Goal: Information Seeking & Learning: Learn about a topic

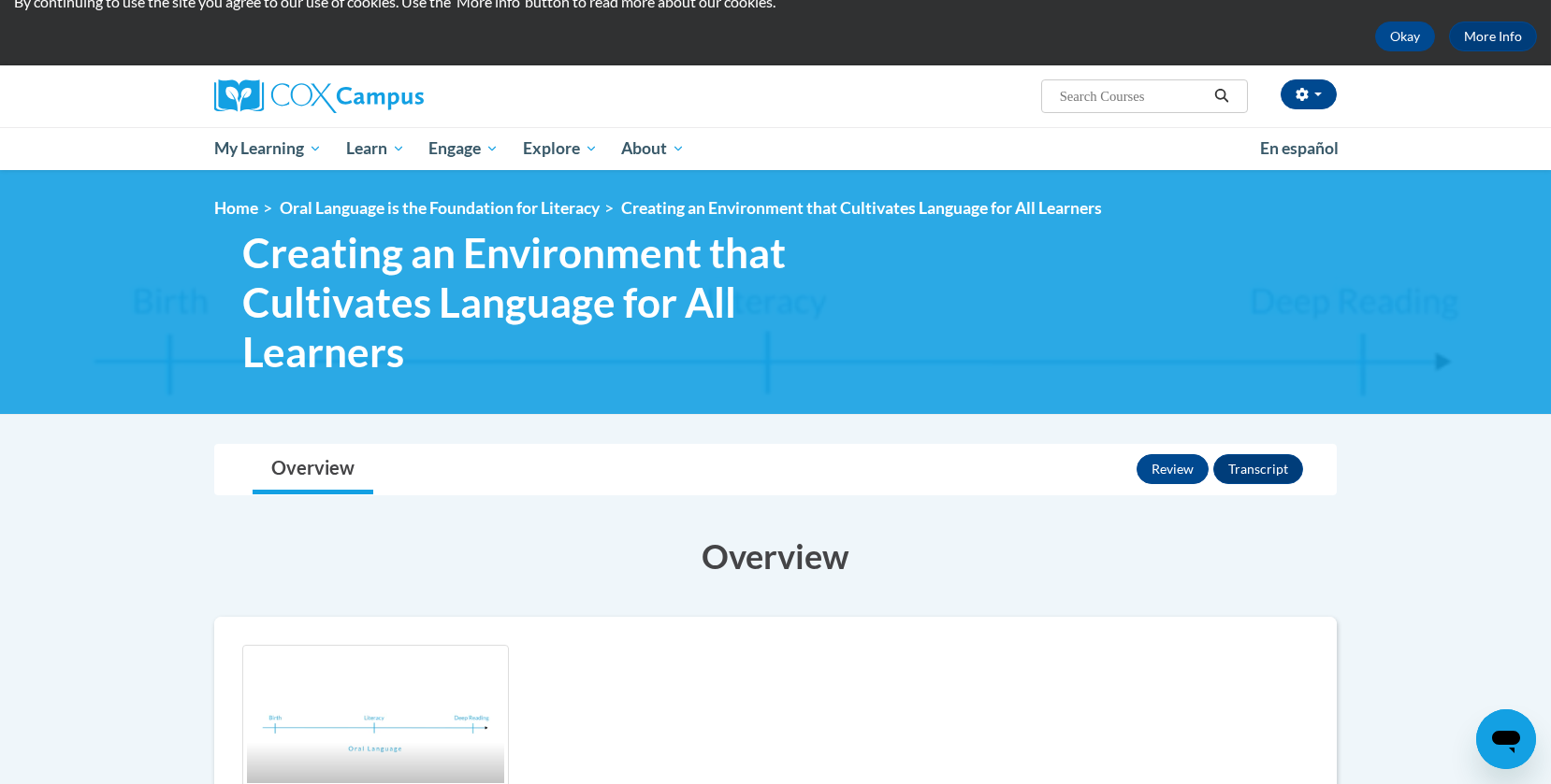
scroll to position [71, 0]
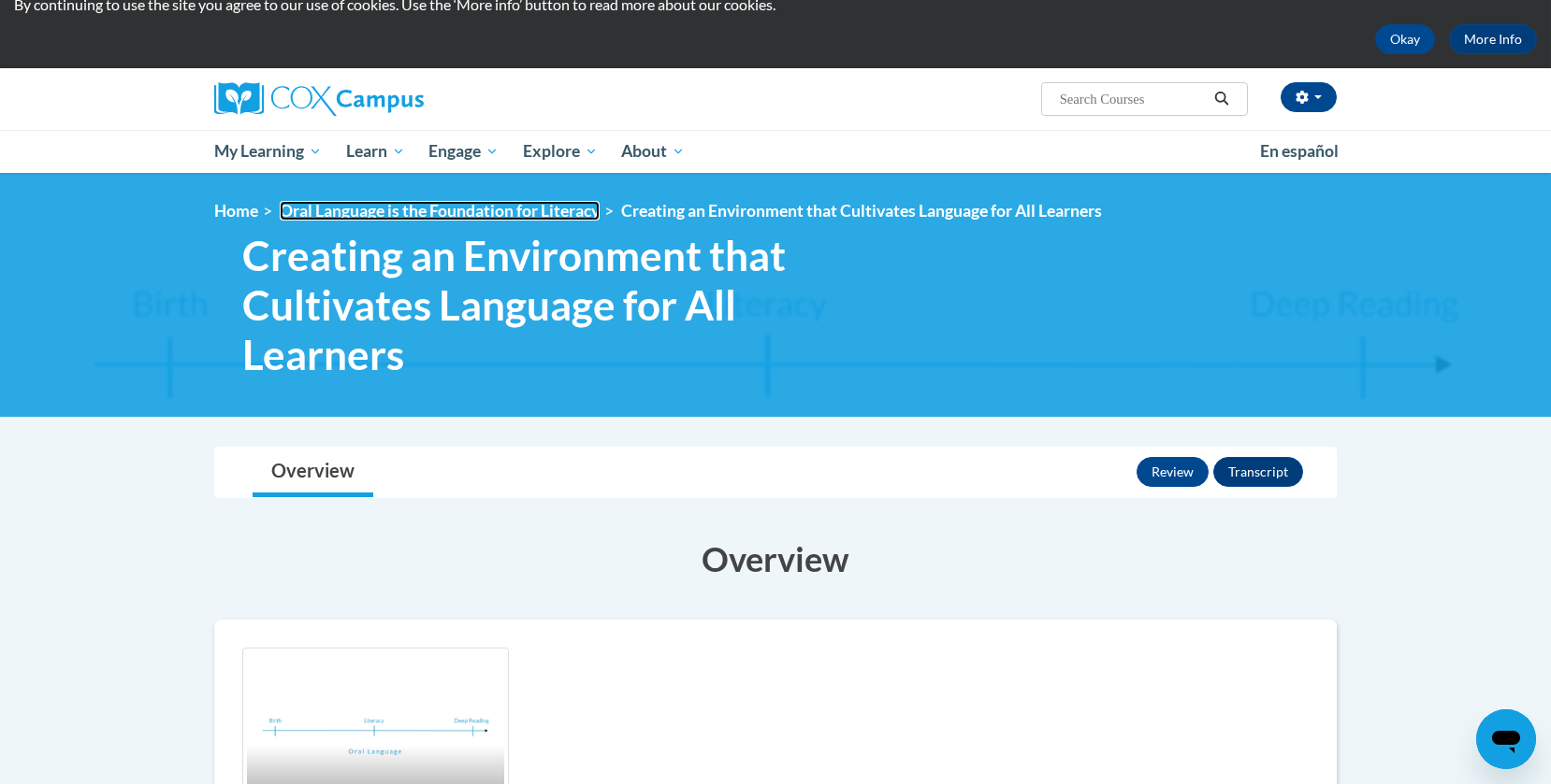
click at [573, 213] on link "Oral Language is the Foundation for Literacy" at bounding box center [439, 210] width 320 height 19
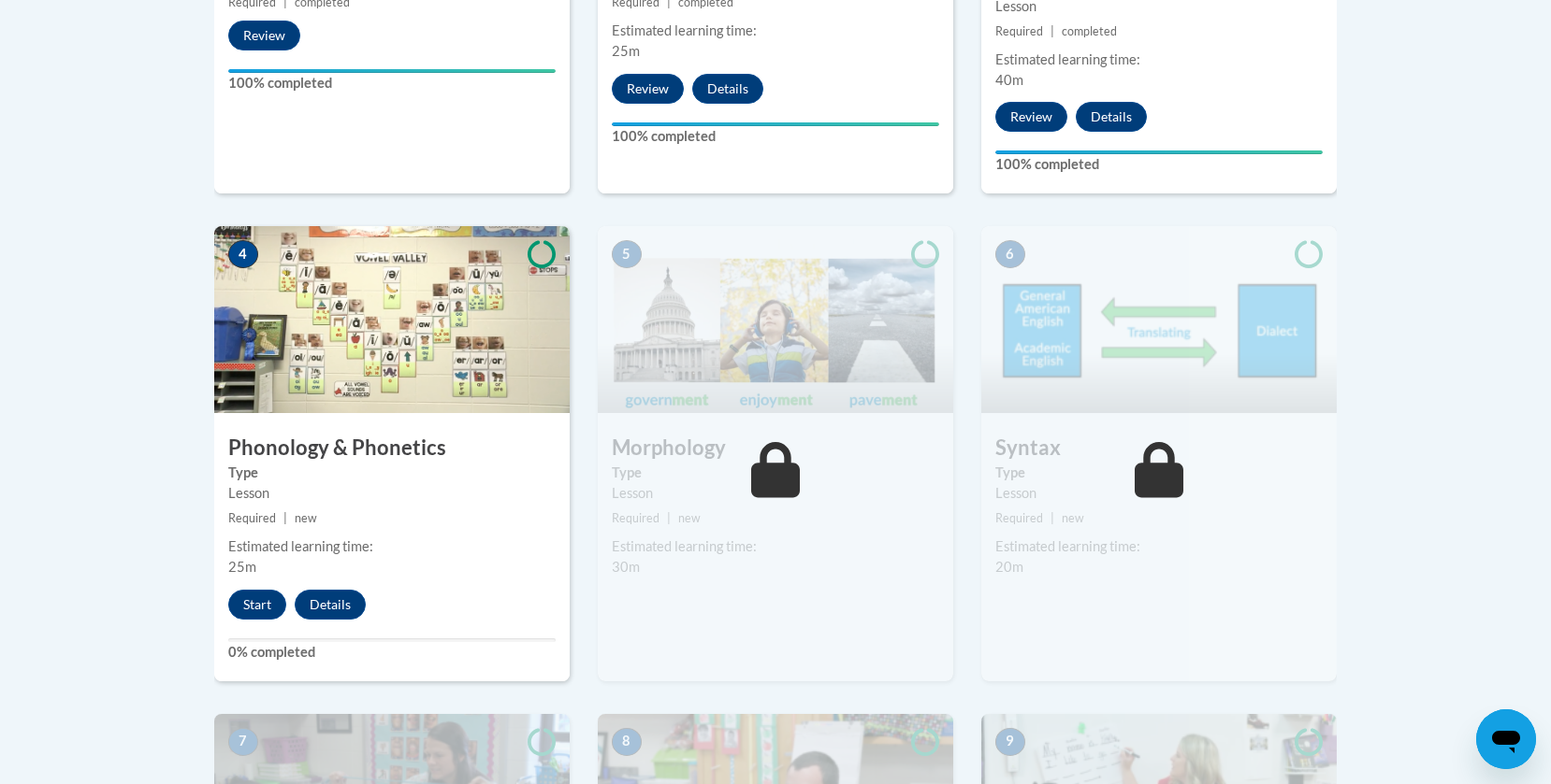
scroll to position [947, 0]
click at [251, 606] on button "Start" at bounding box center [257, 603] width 58 height 30
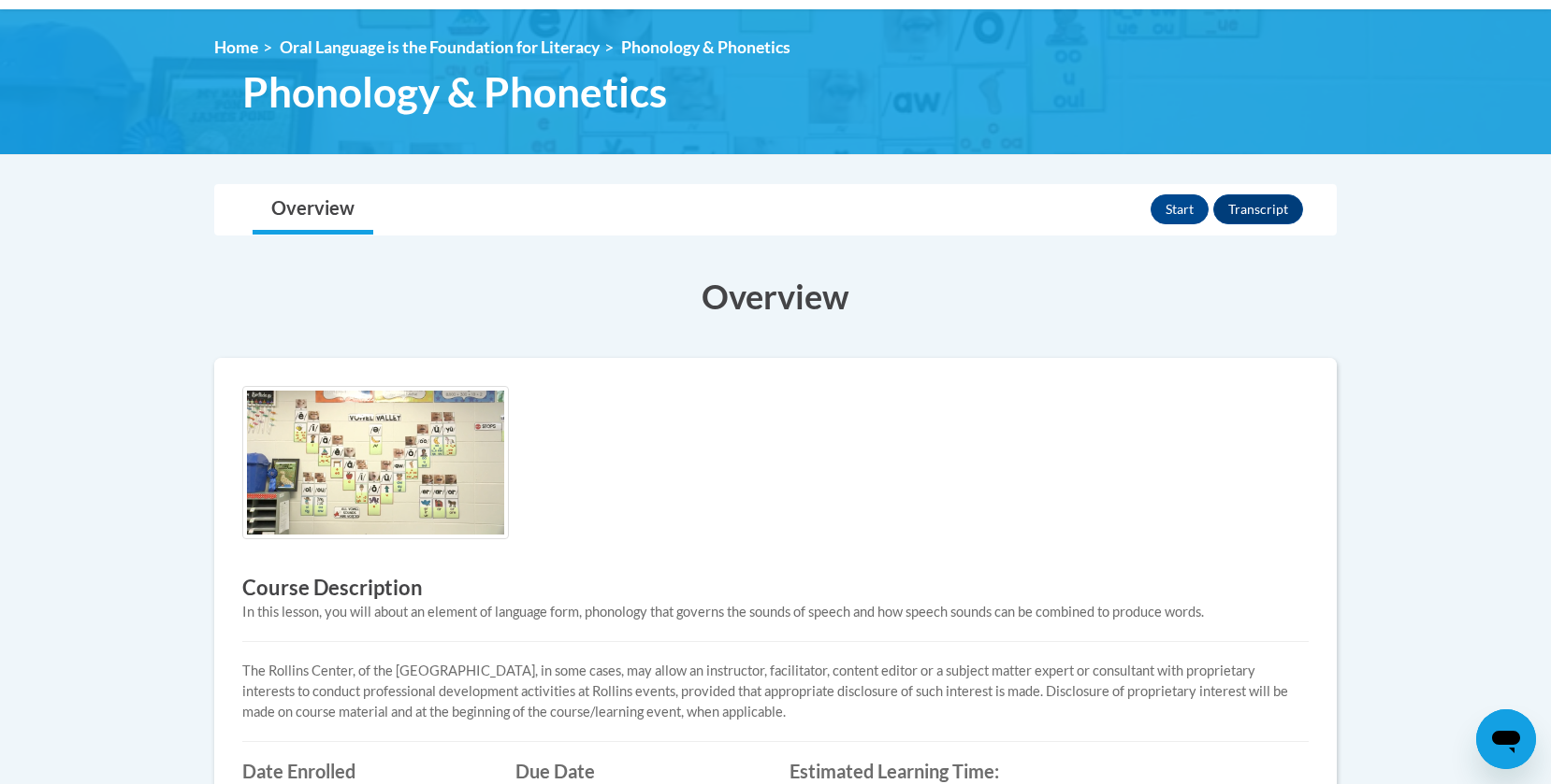
scroll to position [236, 0]
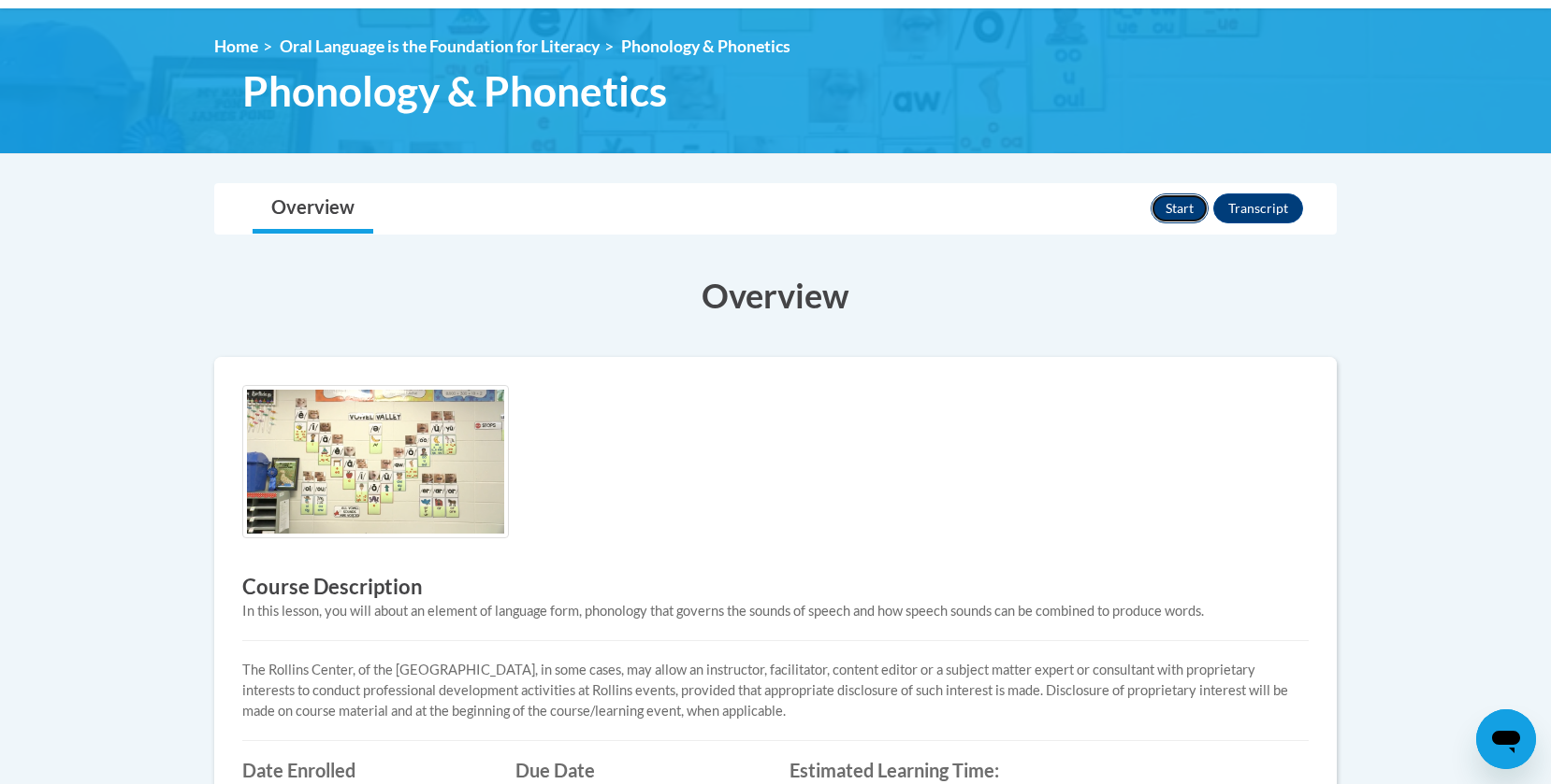
click at [1182, 204] on button "Start" at bounding box center [1179, 208] width 58 height 30
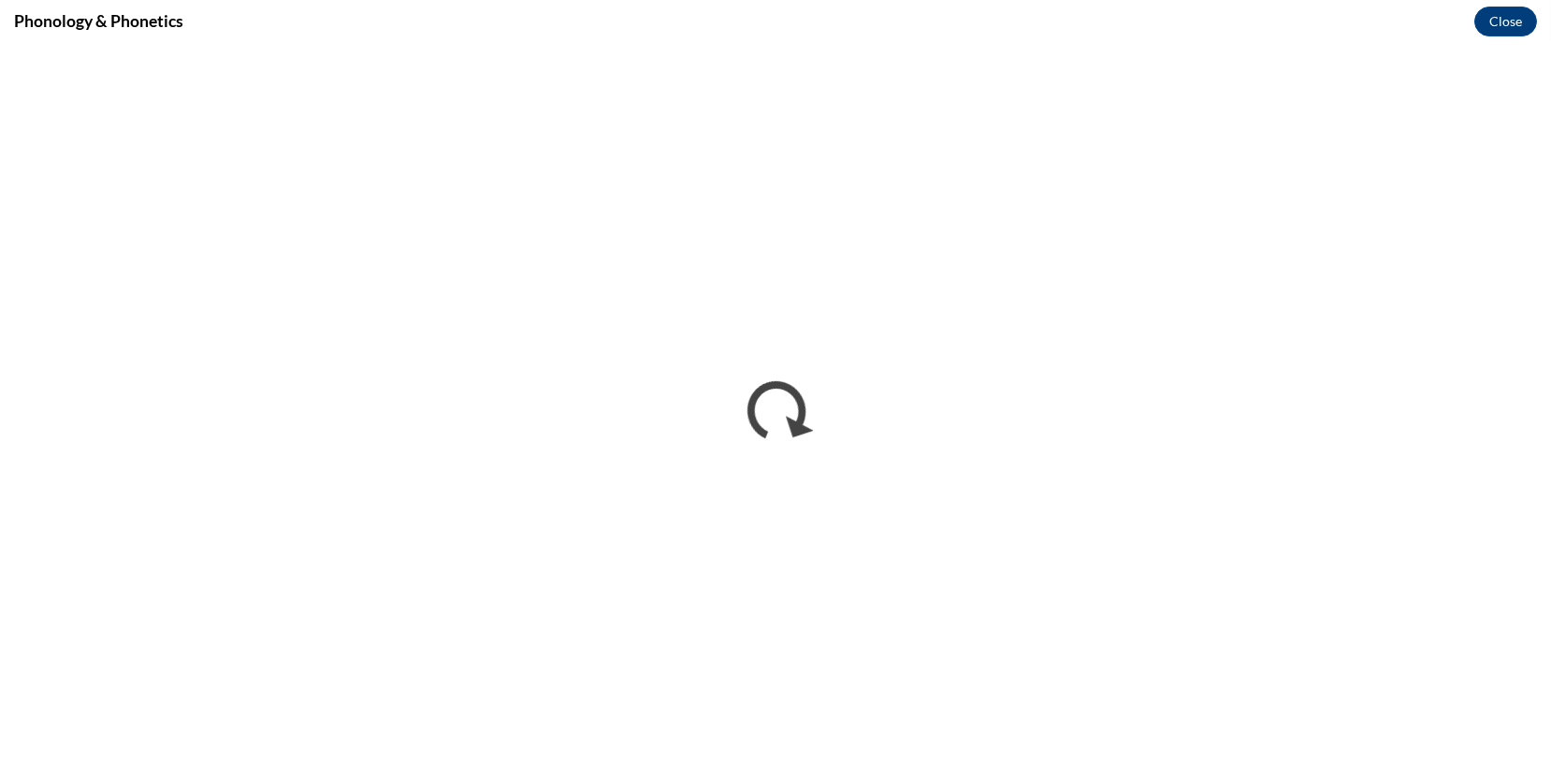
scroll to position [0, 0]
